Goal: Use online tool/utility: Utilize a website feature to perform a specific function

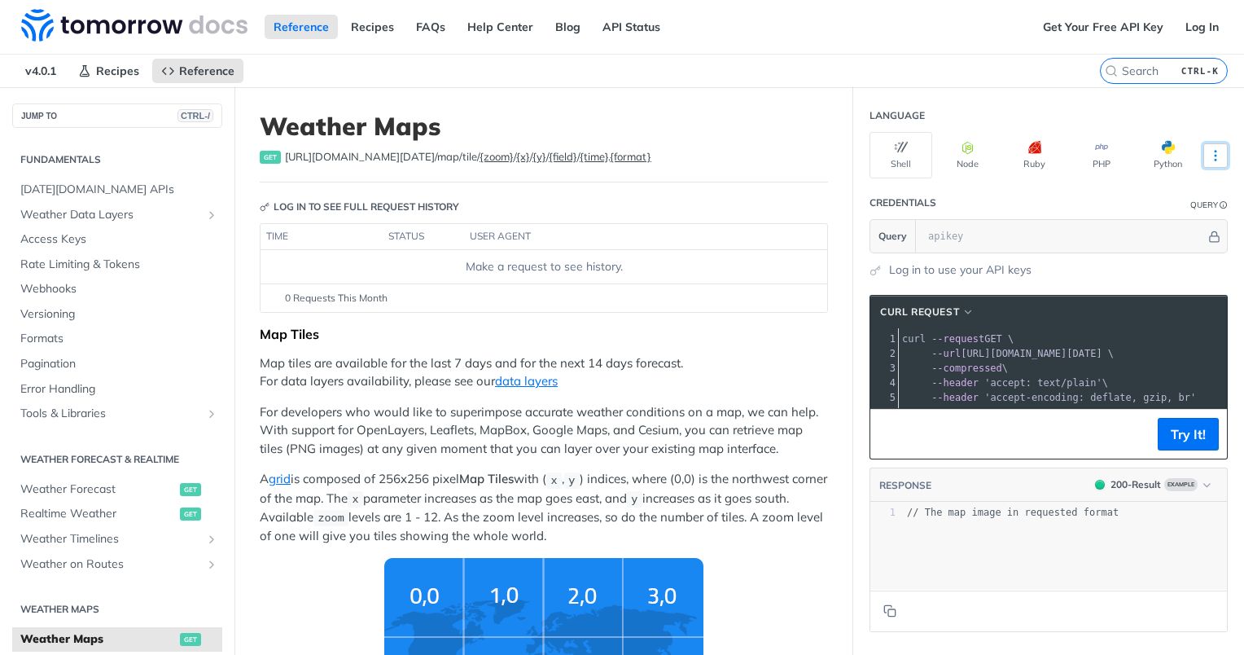
click at [1208, 148] on icon "More ellipsis" at bounding box center [1215, 155] width 15 height 15
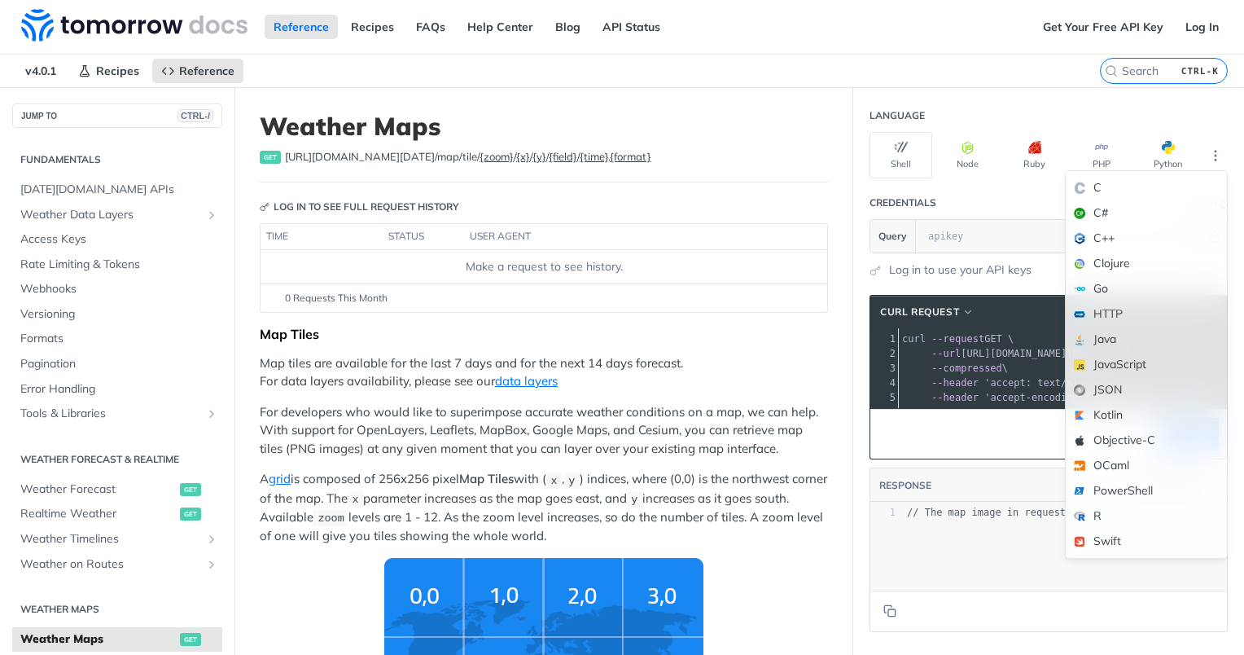
click at [961, 539] on div "xxxxxxxxxx 1 // The map image in requested format" at bounding box center [1068, 566] width 397 height 128
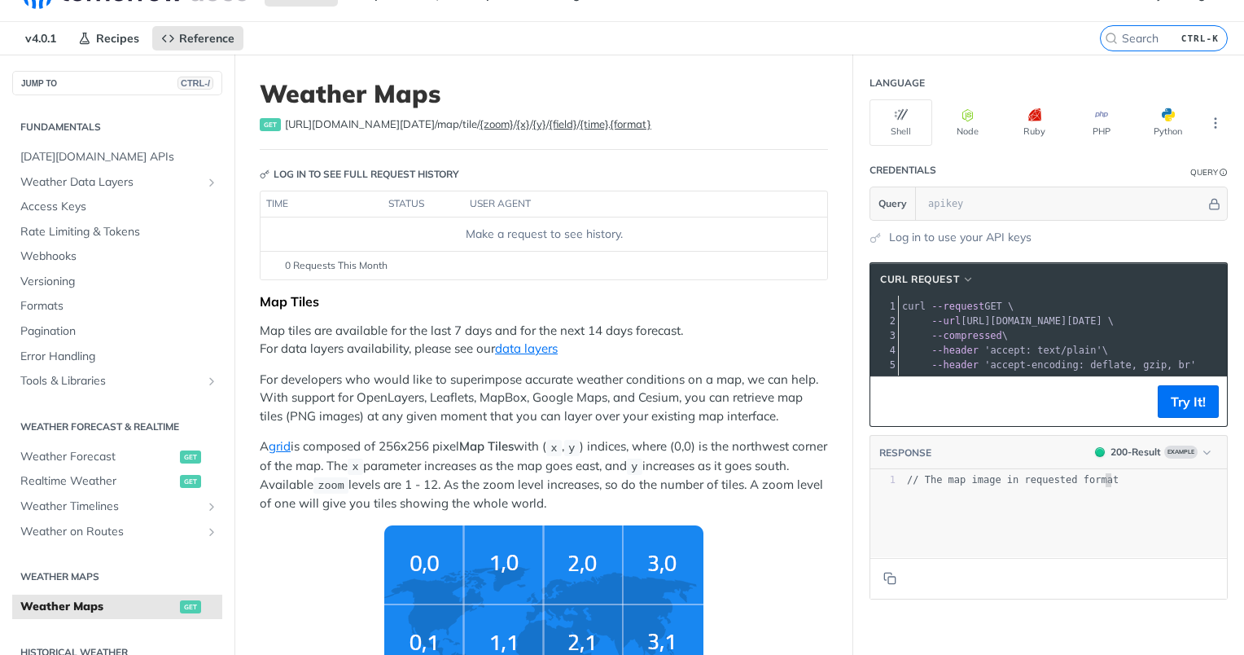
scroll to position [39, 0]
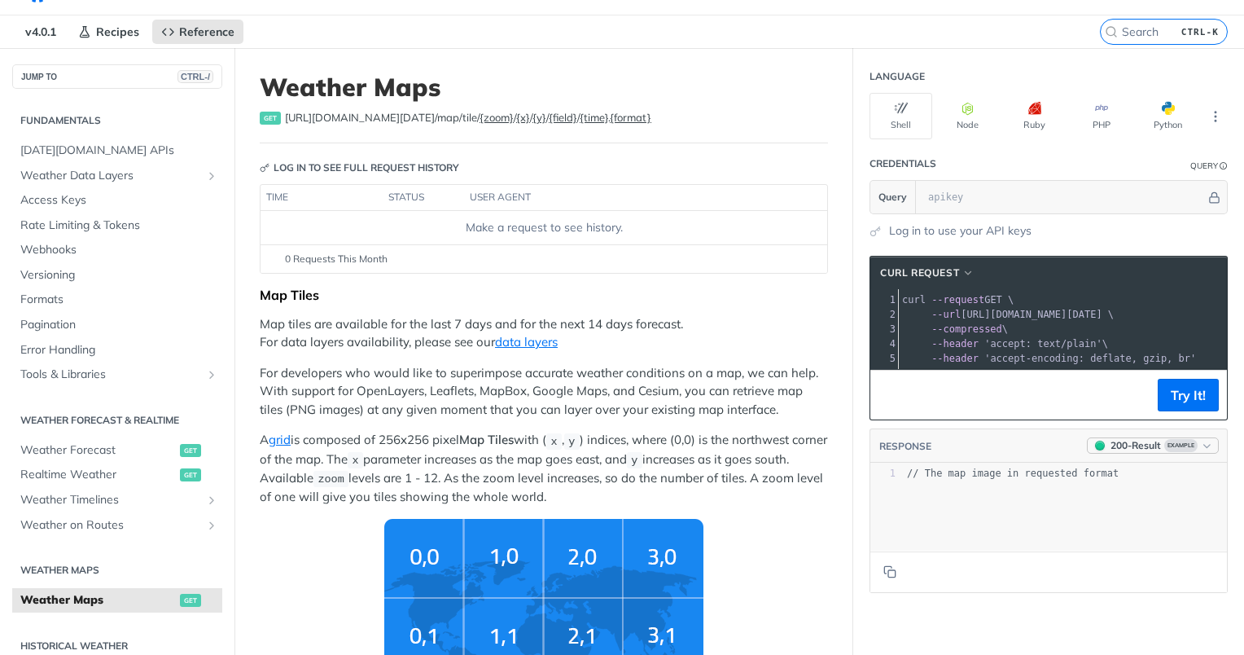
click at [1201, 451] on icon "button" at bounding box center [1207, 446] width 12 height 12
click at [1208, 116] on icon "More ellipsis" at bounding box center [1215, 116] width 15 height 15
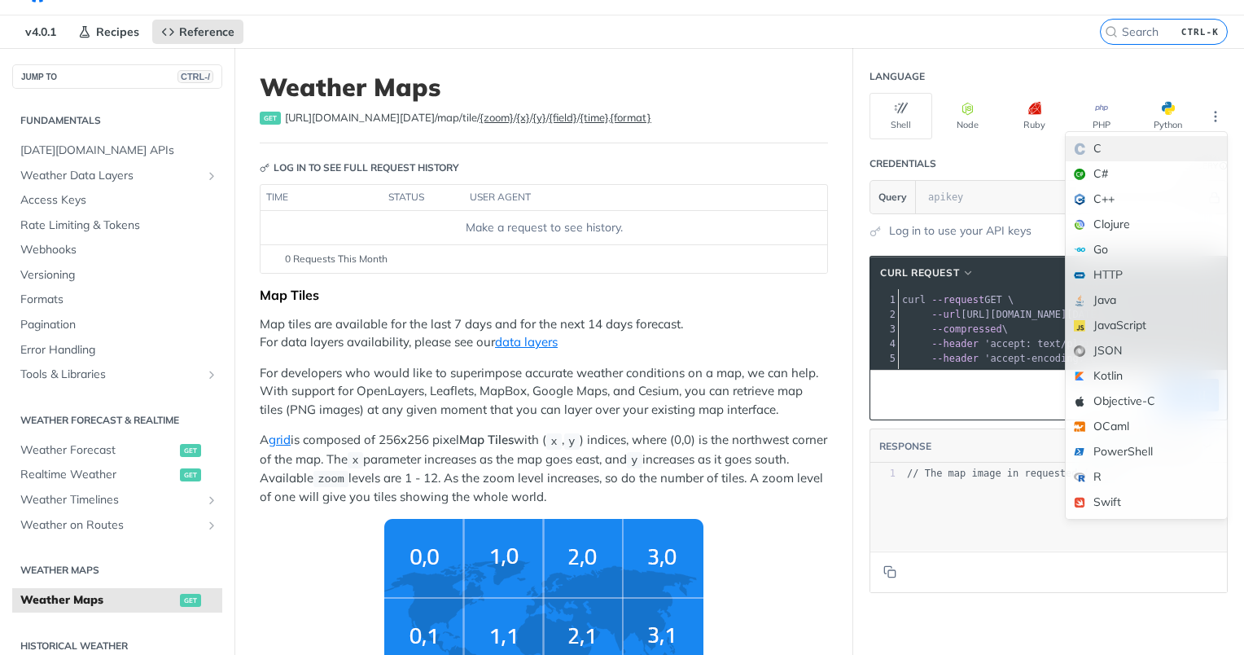
click at [1163, 147] on div "C" at bounding box center [1146, 148] width 161 height 25
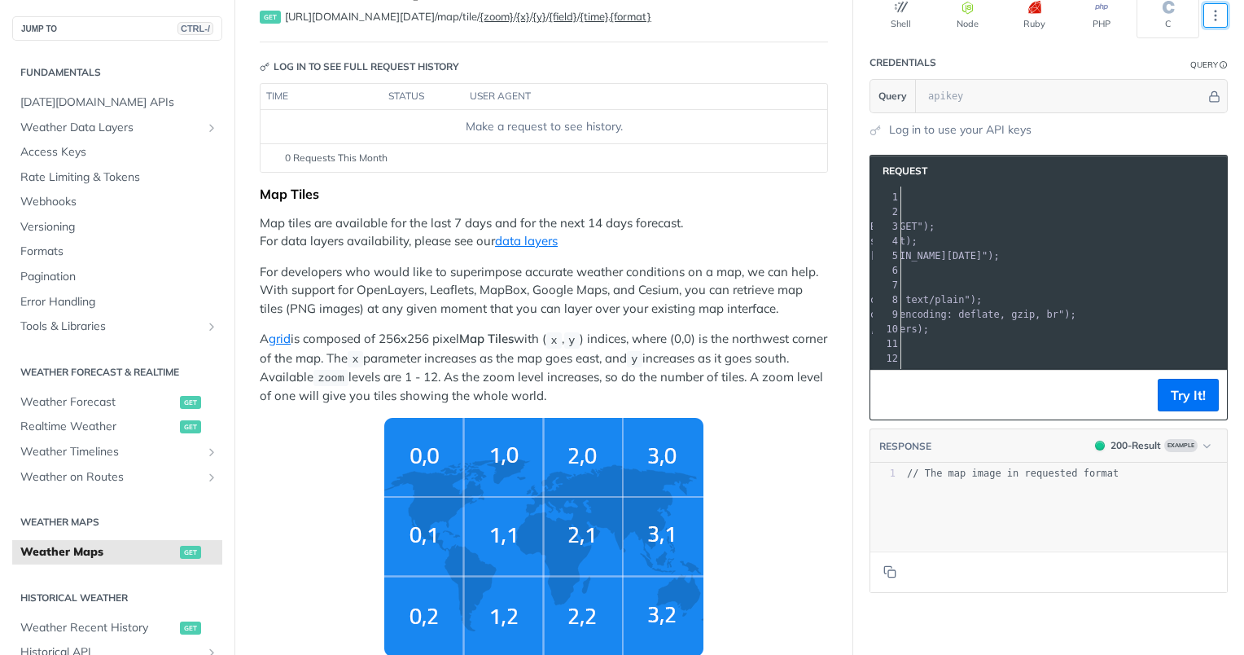
scroll to position [0, 273]
click at [1166, 404] on button "Try It!" at bounding box center [1188, 395] width 61 height 33
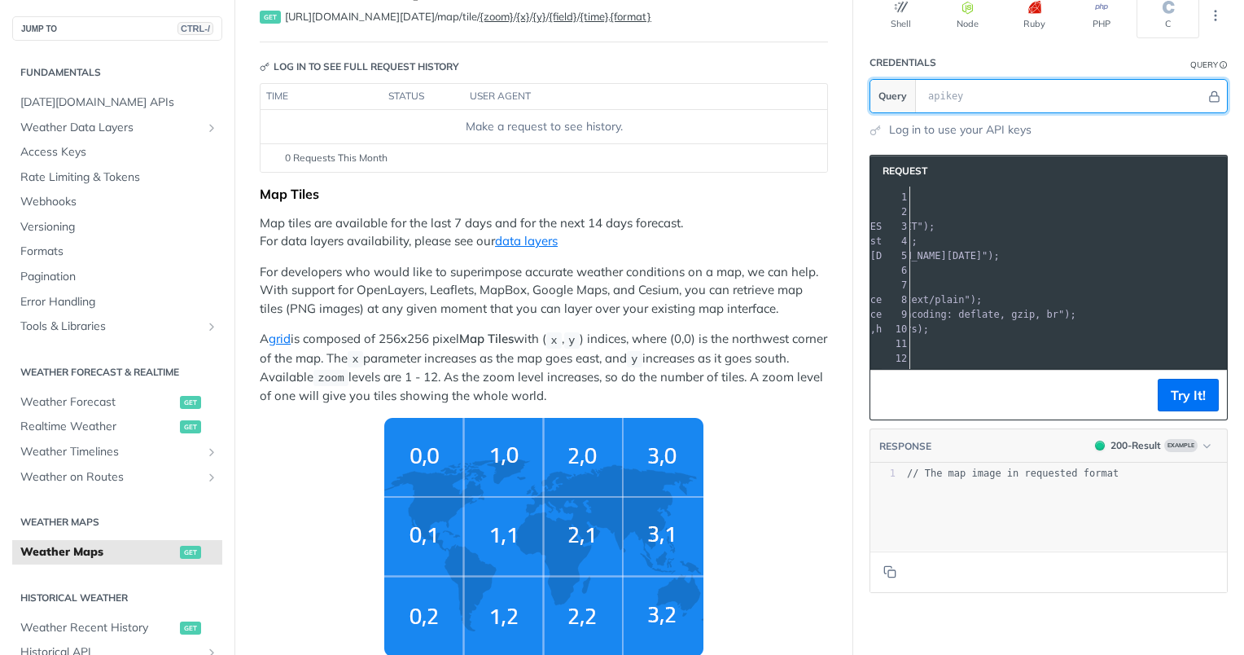
paste input "1*1wz04bo*_ga*MTU1MTYwNTQ4LjE3NTEzMTMxMzA.*_ga_FYZPGBJRTX*czE3NTUxMjEyMjYkbzIkZ…"
type input "1*1wz04bo*_ga*MTU1MTYwNTQ4LjE3NTEzMTMxMzA.*_ga_FYZPGBJRTX*czE3NTUxMjEyMjYkbzIkZ…"
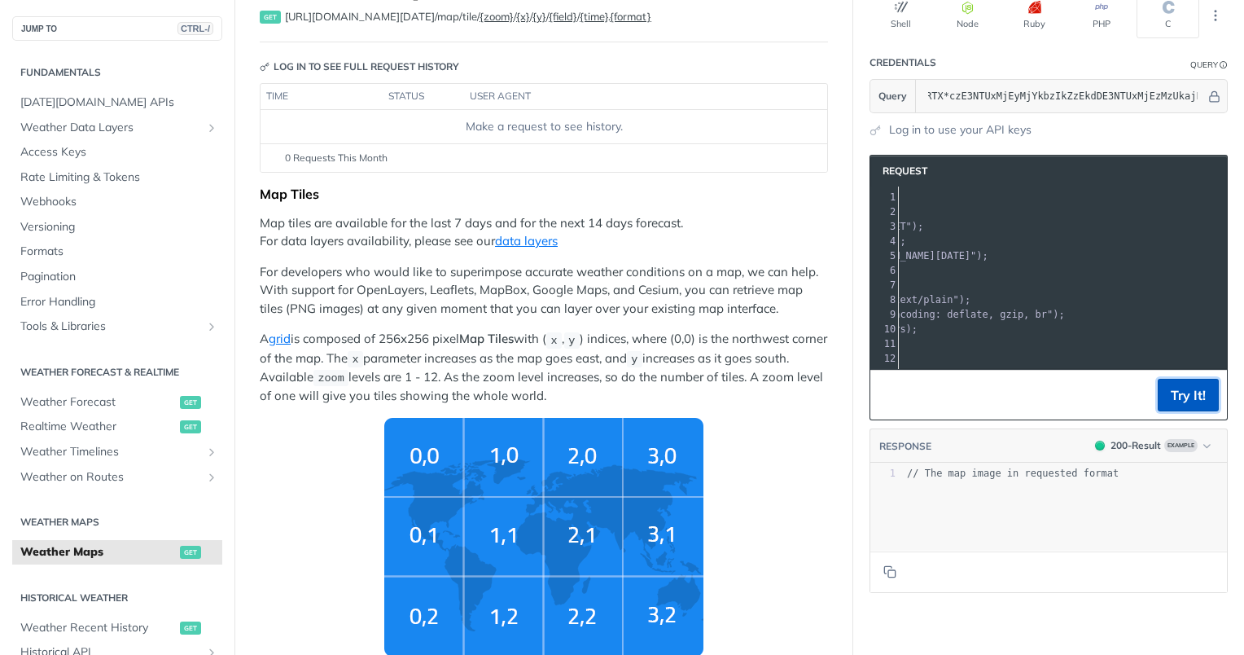
scroll to position [0, 0]
click at [1180, 411] on button "Try It!" at bounding box center [1188, 395] width 61 height 33
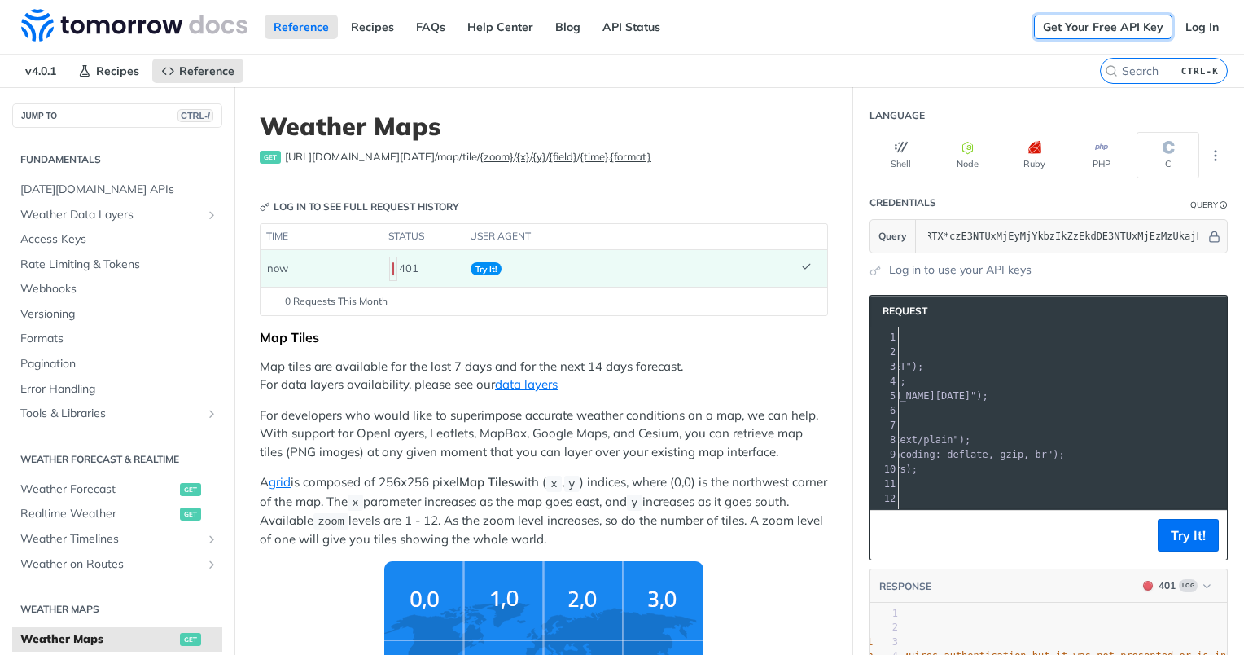
click at [1103, 23] on link "Get Your Free API Key" at bounding box center [1103, 27] width 138 height 24
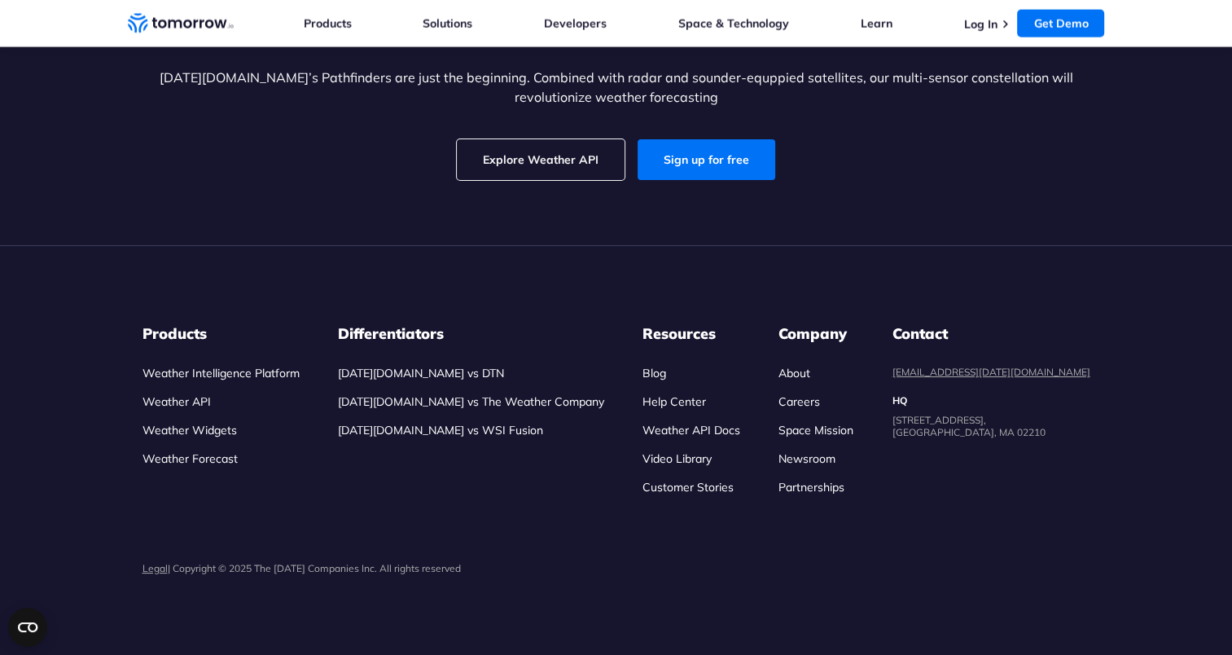
scroll to position [3934, 0]
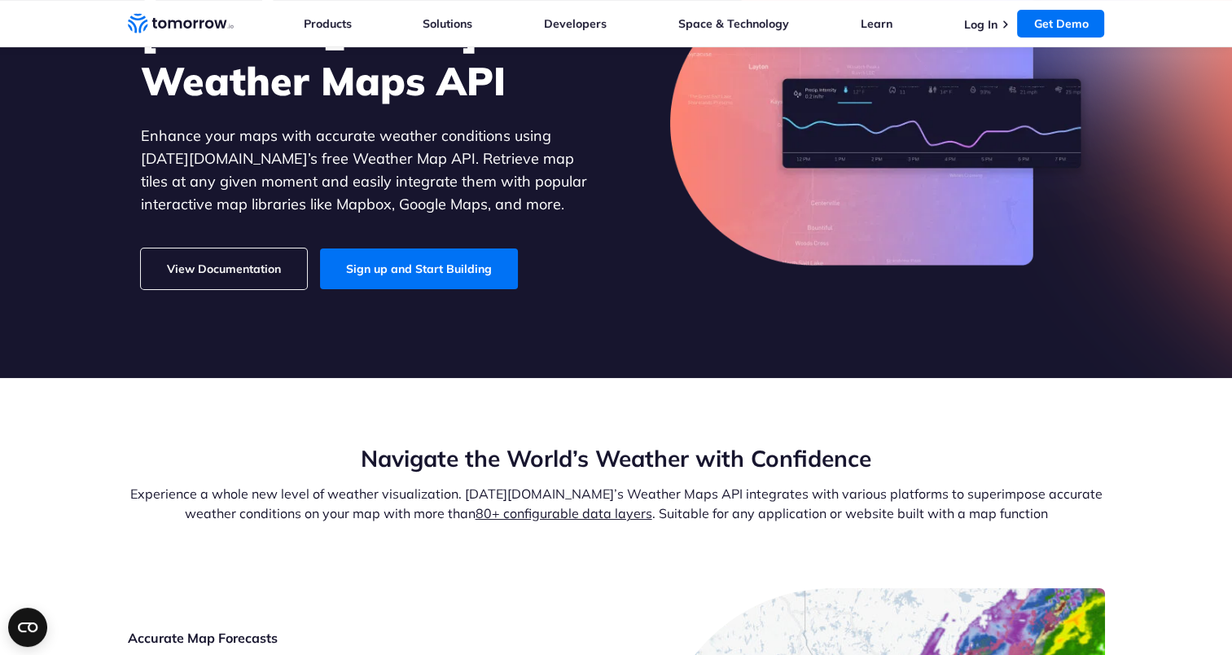
scroll to position [0, 0]
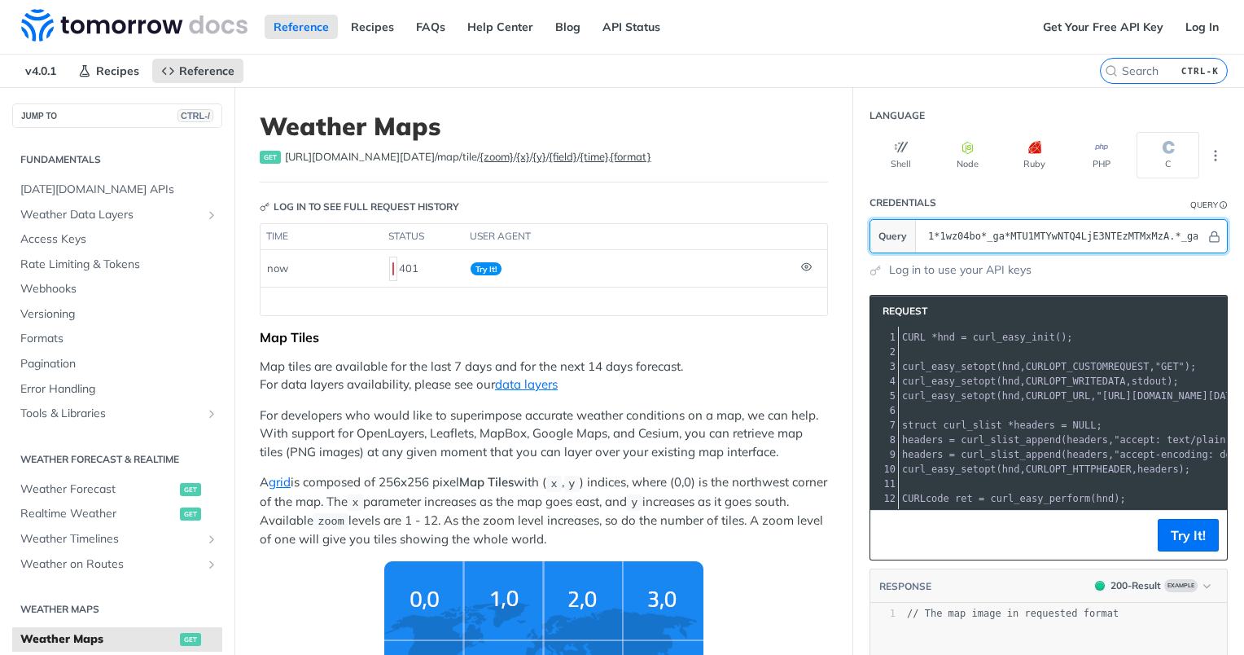
click at [980, 238] on input "1*1wz04bo*_ga*MTU1MTYwNTQ4LjE3NTEzMTMxMzA.*_ga_FYZPGBJRTX*czE3NTUxMjEyMjYkbzIkZ…" at bounding box center [1063, 236] width 286 height 33
paste input "[URL][DOMAIN_NAME][DATE]"
type input "[URL][DOMAIN_NAME][DATE]"
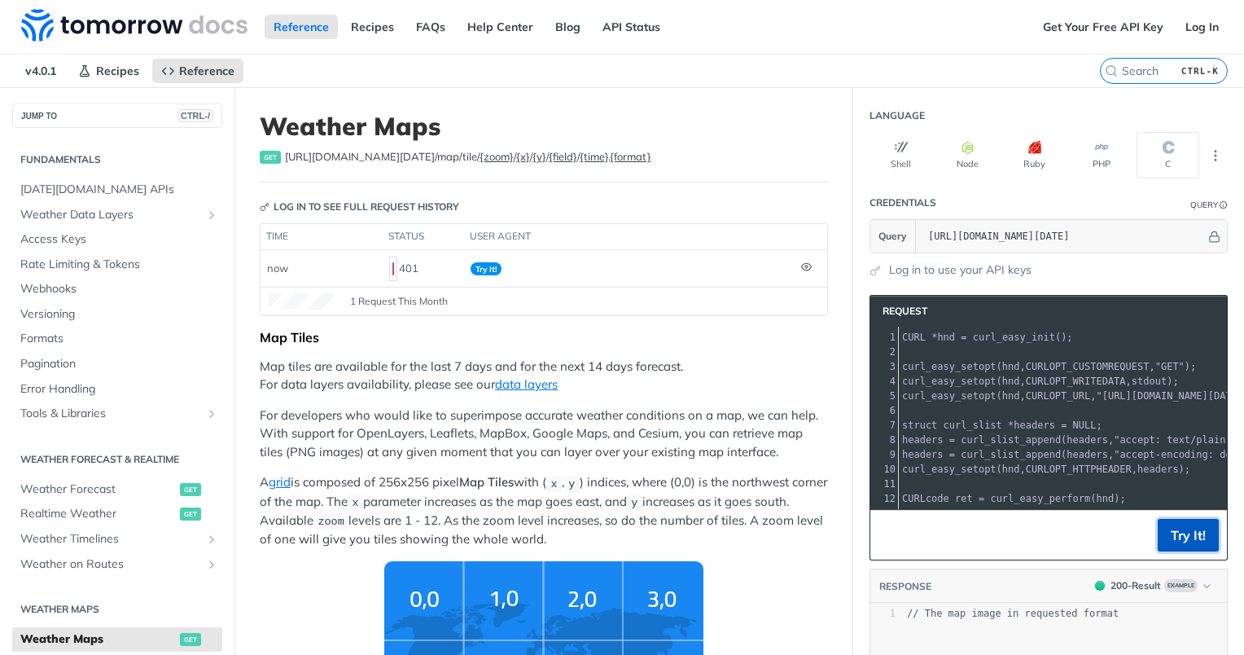
scroll to position [0, 0]
click at [1183, 536] on button "Try It!" at bounding box center [1188, 535] width 61 height 33
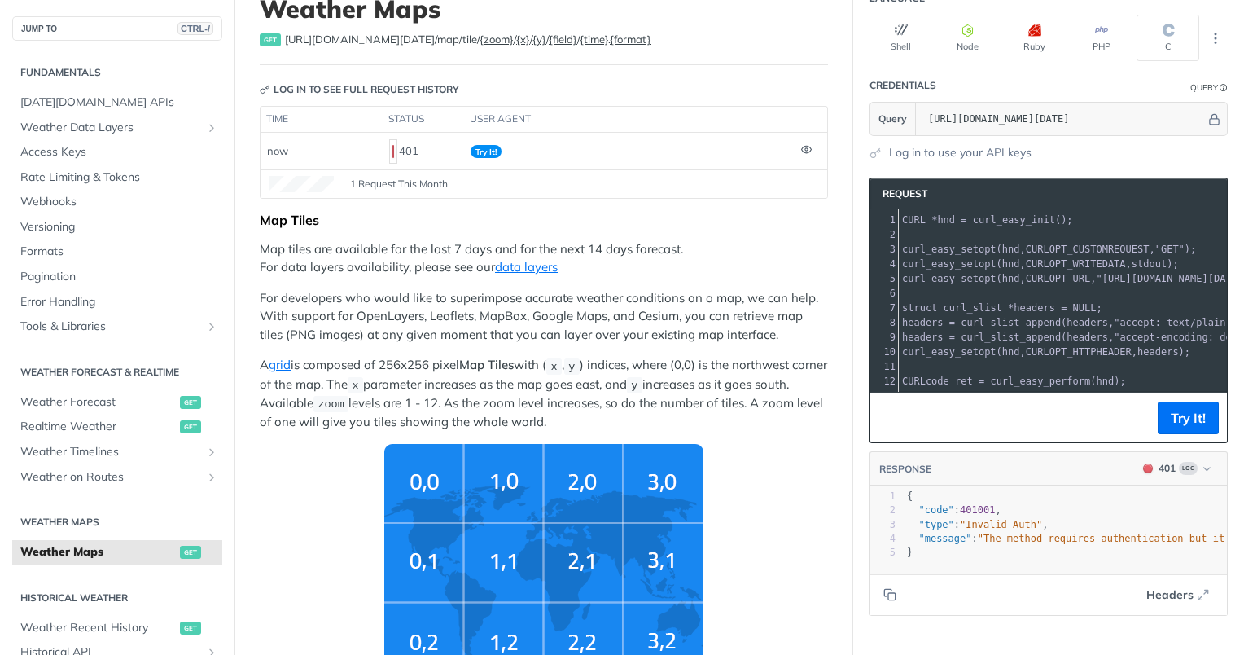
click at [673, 289] on p "For developers who would like to superimpose accurate weather conditions on a m…" at bounding box center [544, 316] width 568 height 55
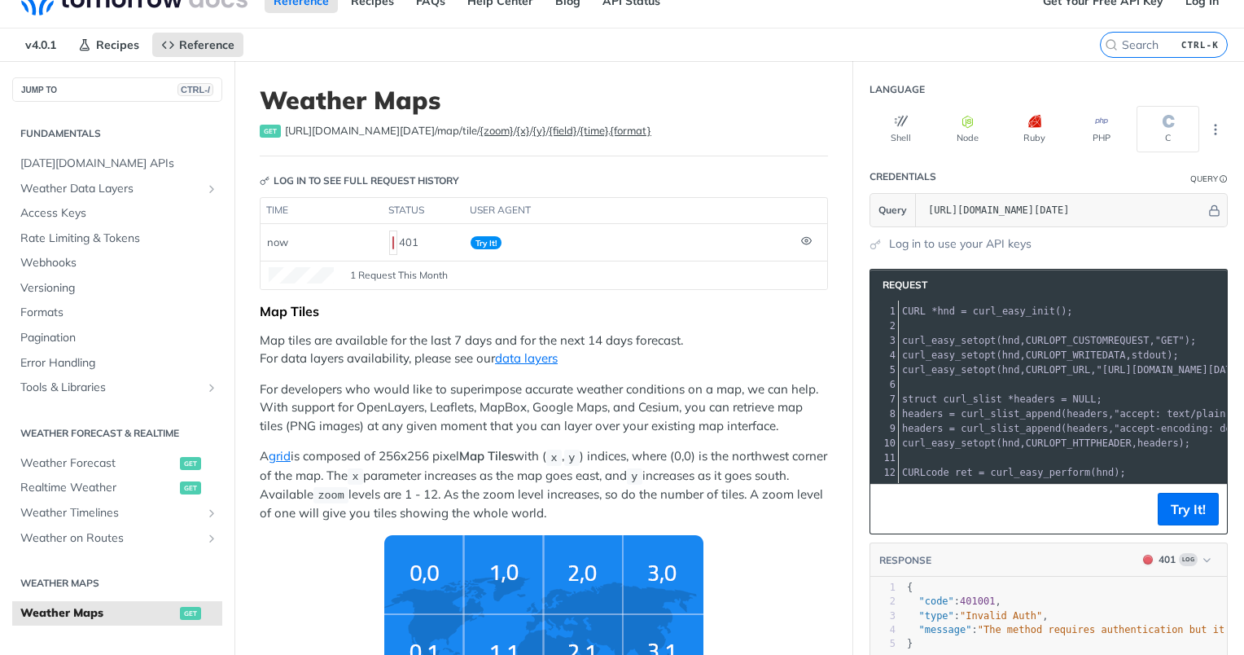
scroll to position [24, 0]
